Goal: Information Seeking & Learning: Find specific fact

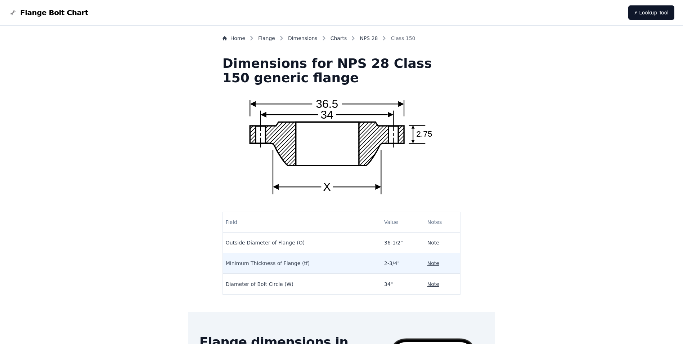
click at [292, 267] on td "Minimum Thickness of Flange (tf)" at bounding box center [302, 263] width 159 height 21
click at [428, 264] on p "Note" at bounding box center [434, 262] width 12 height 7
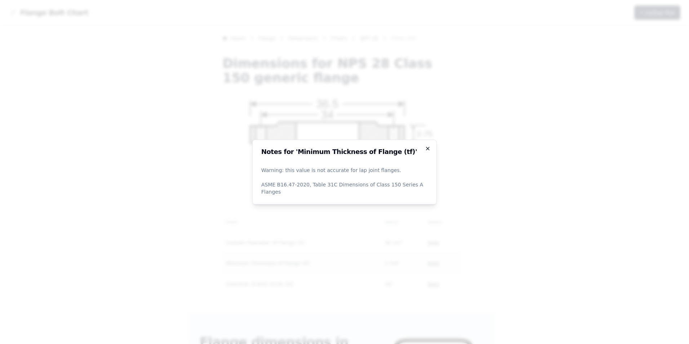
click at [425, 151] on icon "button" at bounding box center [428, 149] width 6 height 6
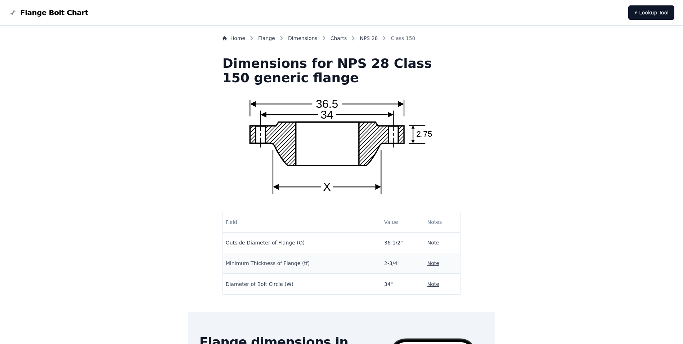
click at [12, 13] on img at bounding box center [13, 12] width 9 height 9
